Goal: Check status

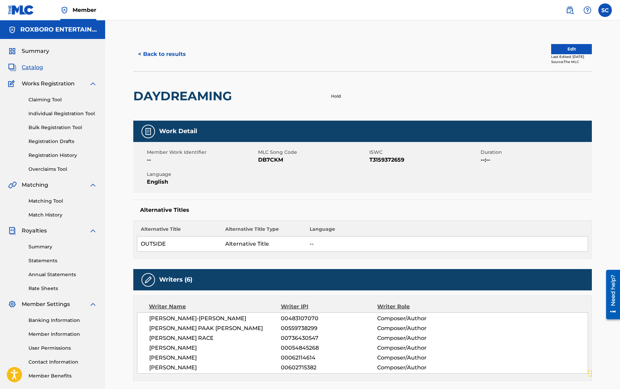
click at [35, 47] on span "Summary" at bounding box center [35, 51] width 27 height 8
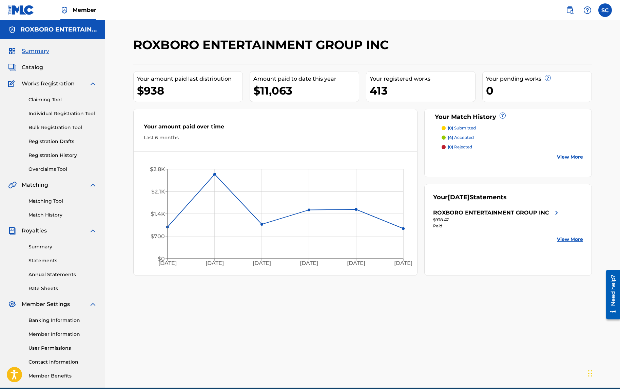
click at [42, 259] on link "Statements" at bounding box center [62, 260] width 69 height 7
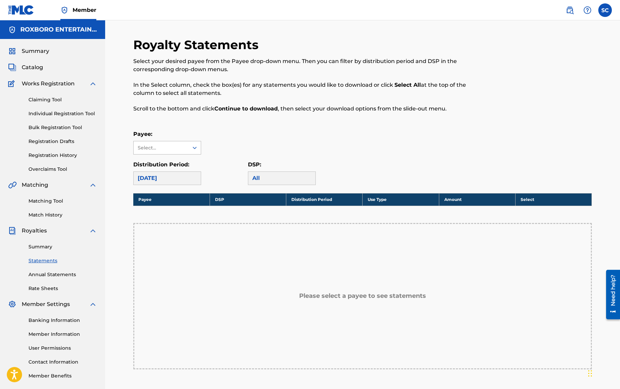
click at [157, 145] on div "Select..." at bounding box center [161, 148] width 46 height 7
click at [160, 165] on div "ROXBORO ENTERTAINMENT GROUP INC" at bounding box center [167, 171] width 67 height 33
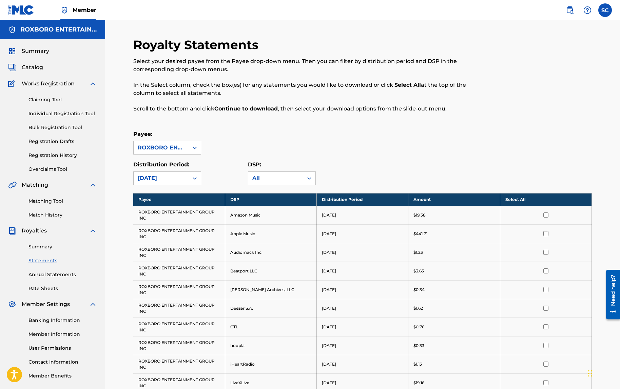
click at [38, 275] on link "Annual Statements" at bounding box center [62, 274] width 69 height 7
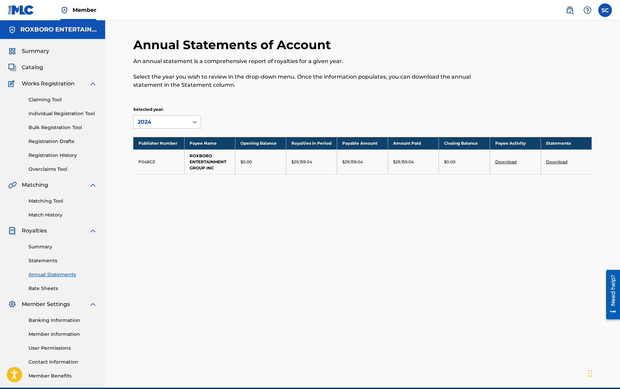
click at [44, 287] on link "Rate Sheets" at bounding box center [62, 288] width 69 height 7
